Goal: Find specific page/section

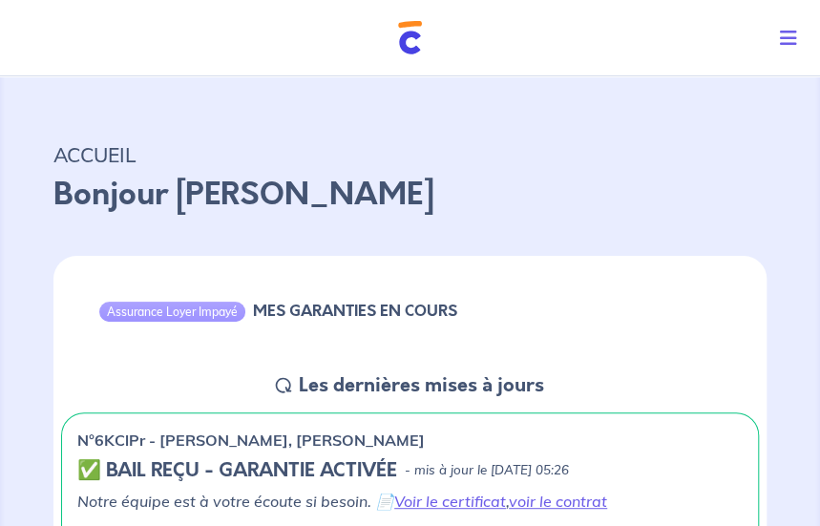
click at [796, 33] on button "Toggle navigation" at bounding box center [792, 38] width 55 height 50
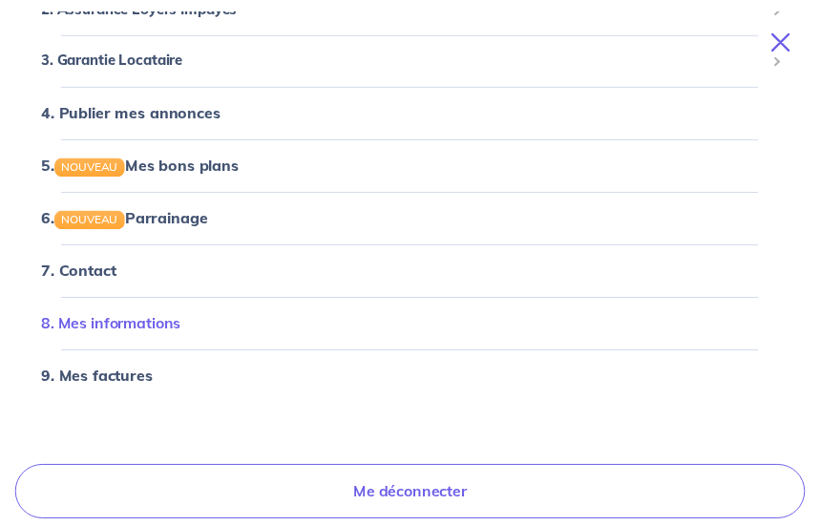
scroll to position [158, 0]
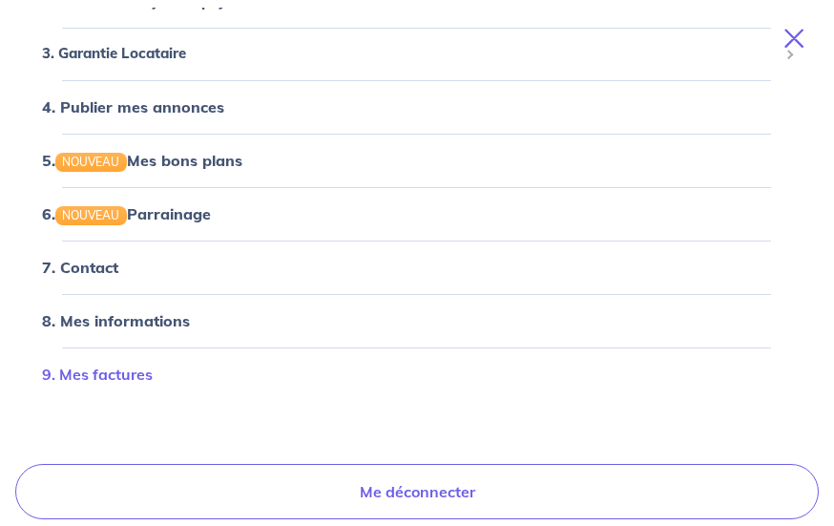
click at [116, 375] on link "9. Mes factures" at bounding box center [97, 374] width 111 height 19
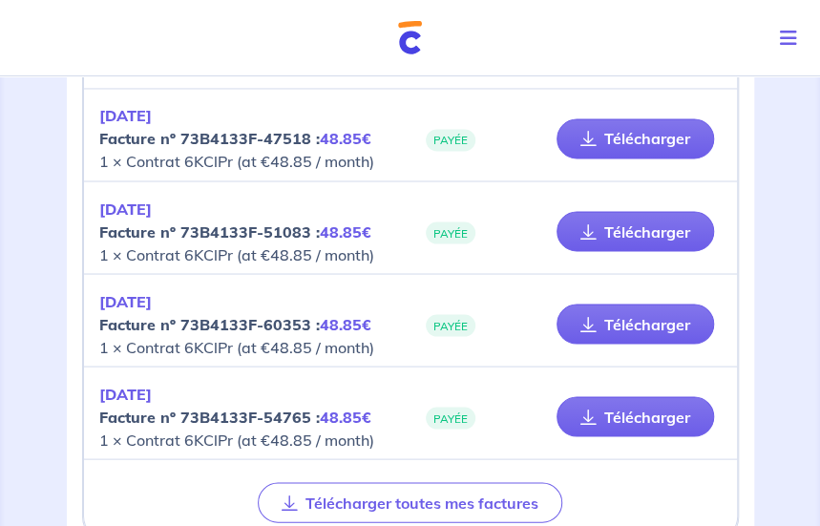
scroll to position [1004, 0]
